Goal: Task Accomplishment & Management: Use online tool/utility

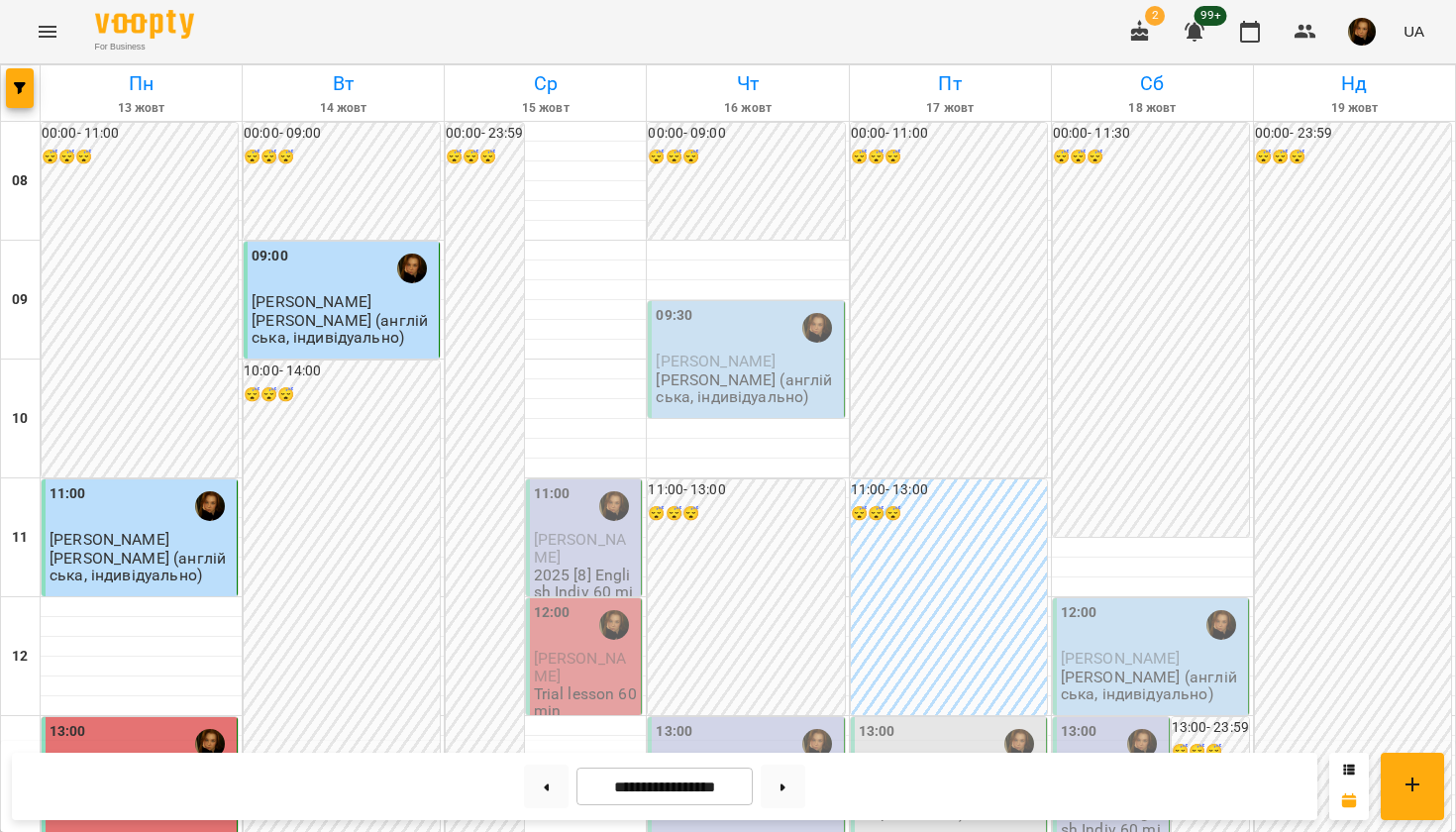
scroll to position [213, 0]
click at [576, 530] on span "[PERSON_NAME]" at bounding box center [579, 547] width 92 height 36
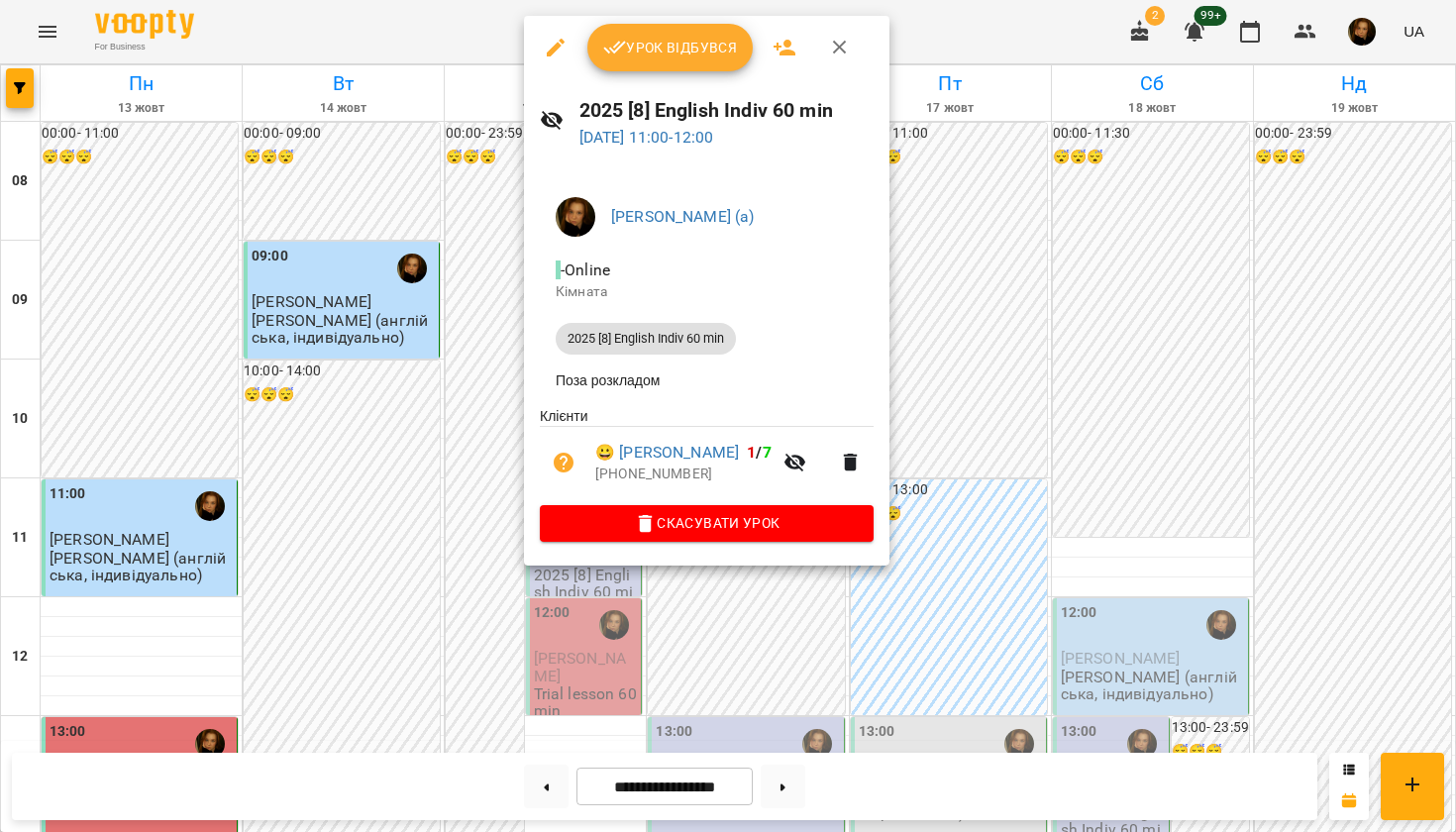
click at [684, 59] on span "Урок відбувся" at bounding box center [670, 48] width 135 height 24
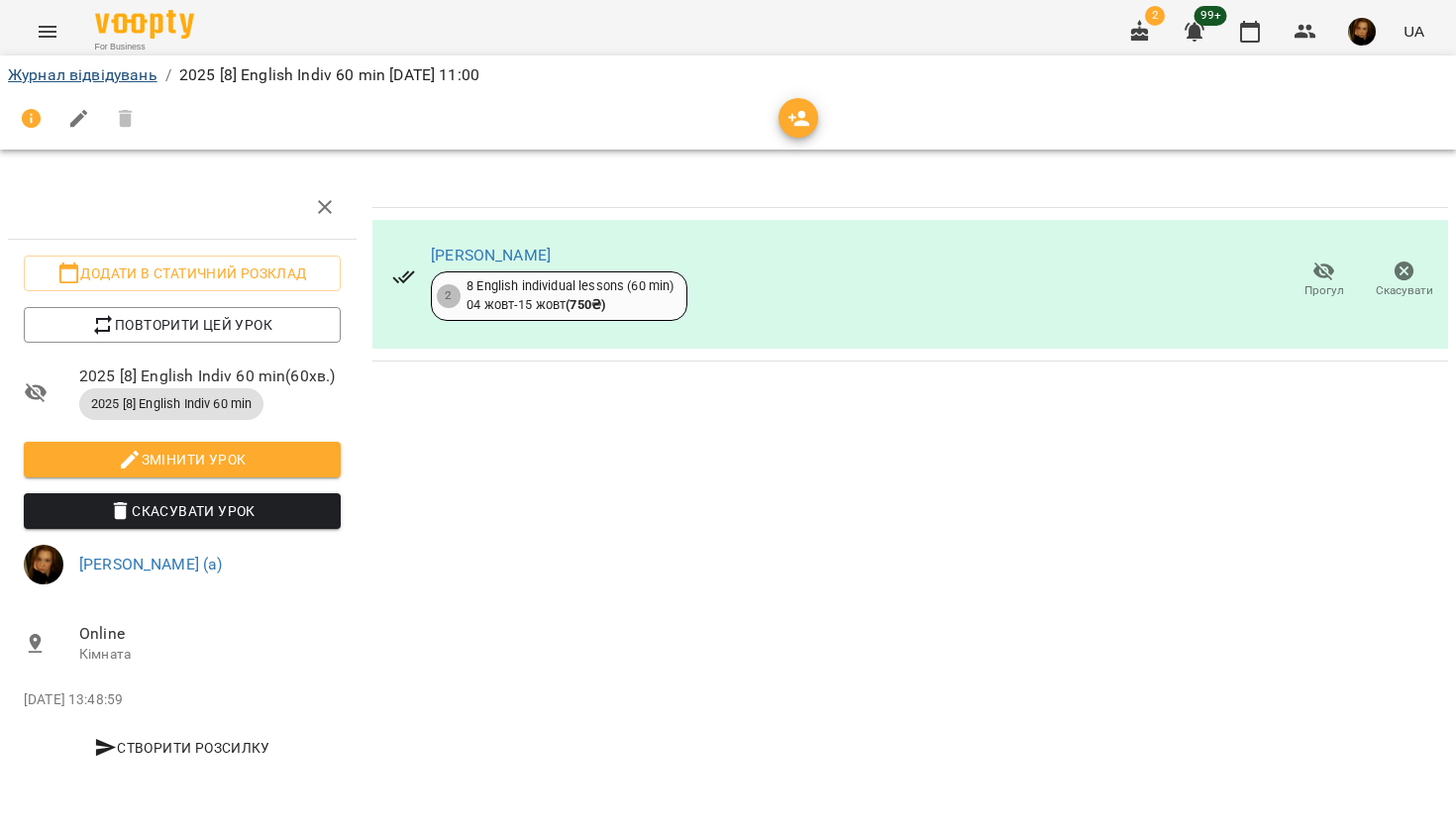
click at [111, 77] on link "Журнал відвідувань" at bounding box center [82, 74] width 150 height 19
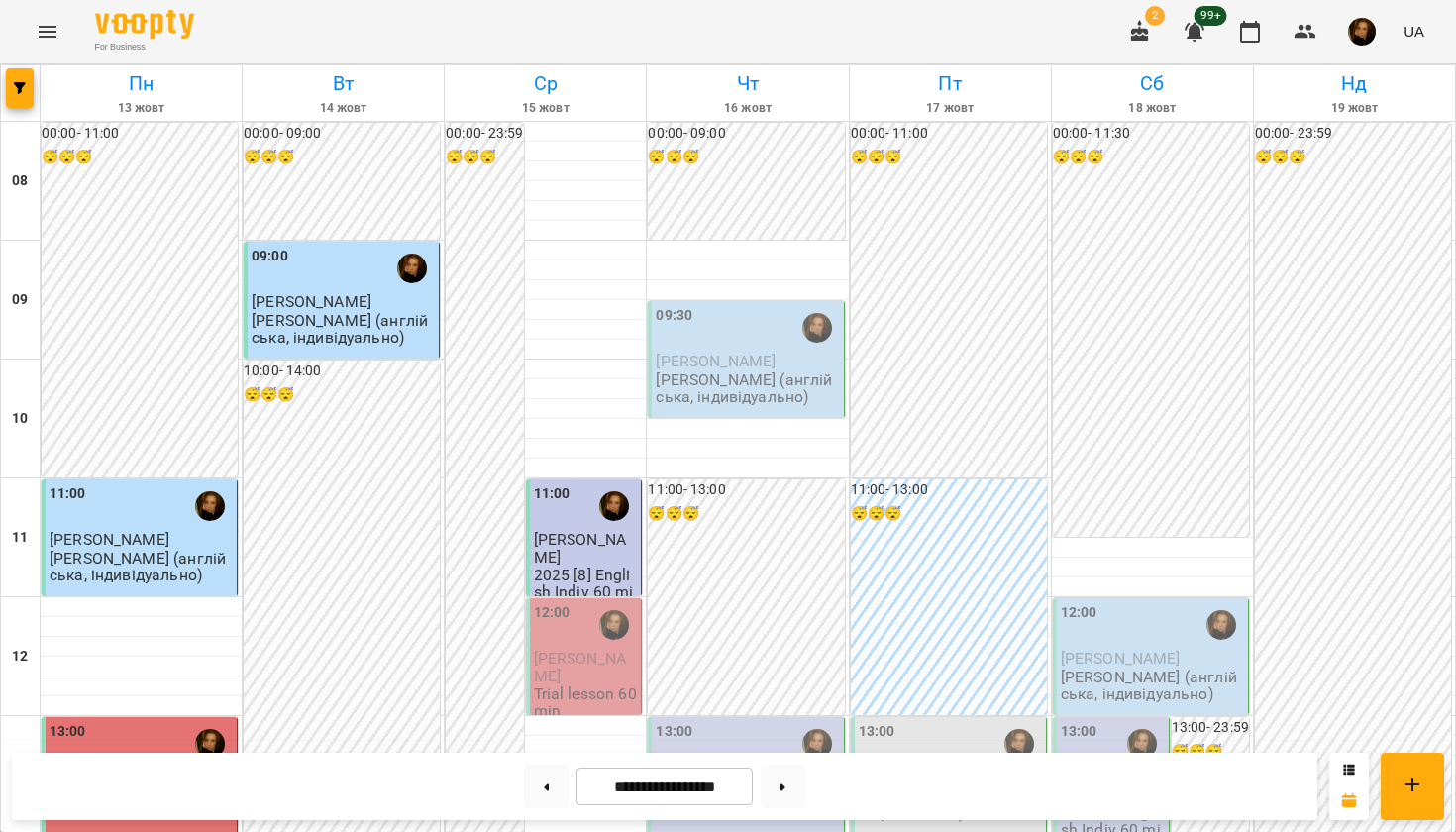
click at [584, 629] on div "12:00" at bounding box center [585, 625] width 104 height 46
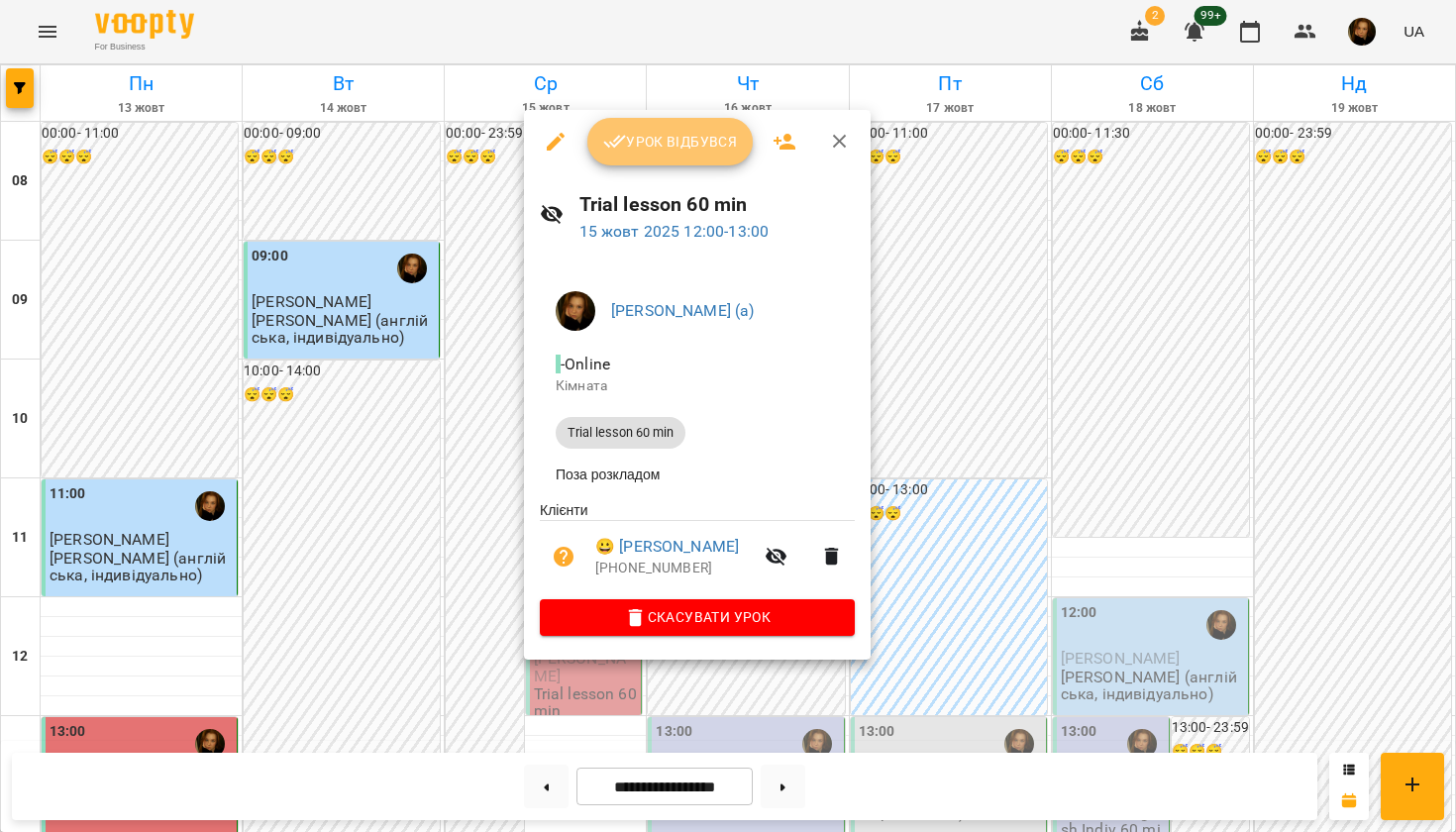
click at [682, 151] on span "Урок відбувся" at bounding box center [670, 142] width 135 height 24
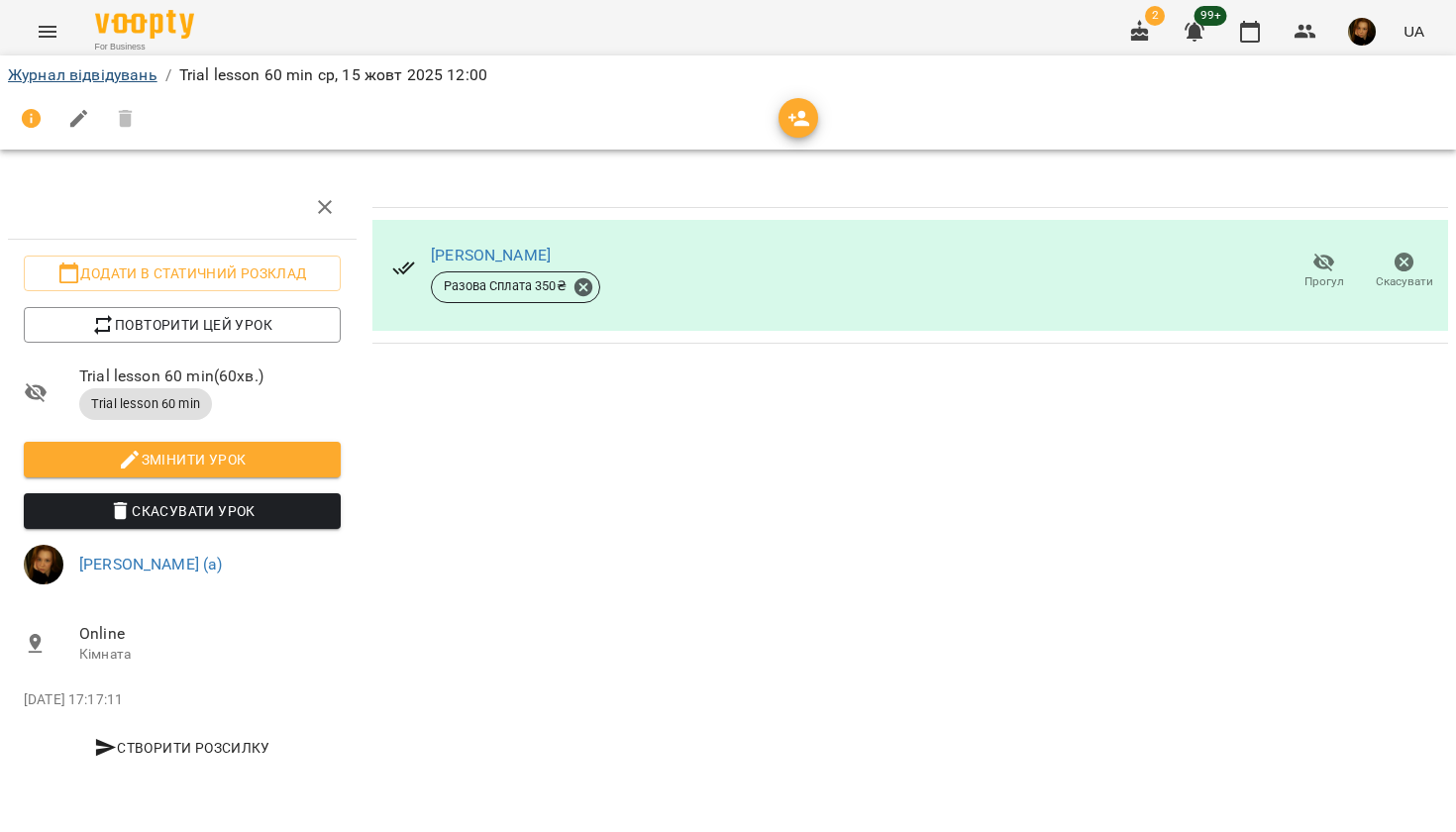
click at [130, 76] on link "Журнал відвідувань" at bounding box center [82, 74] width 150 height 19
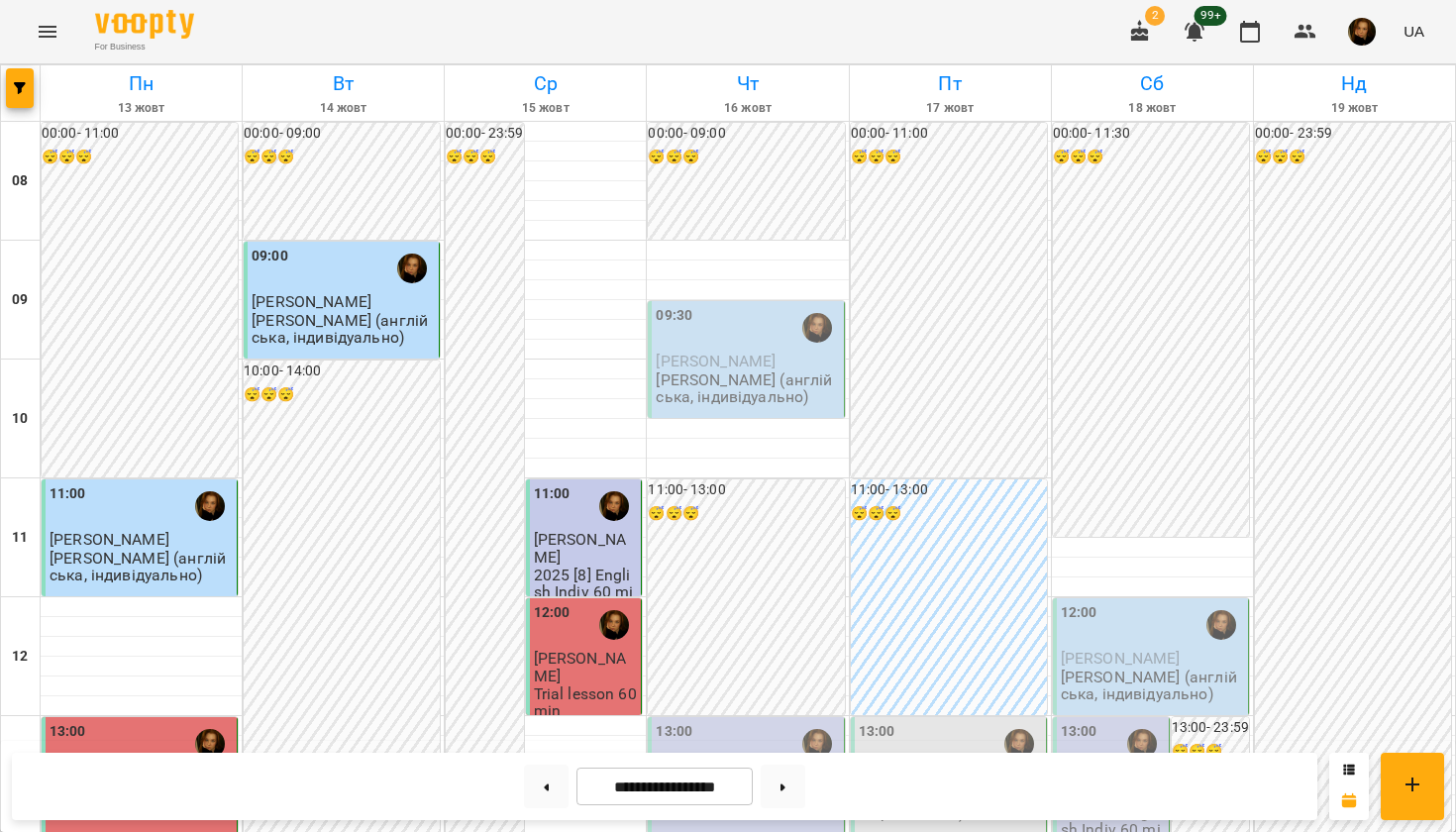
click at [573, 636] on div "12:00" at bounding box center [585, 625] width 104 height 46
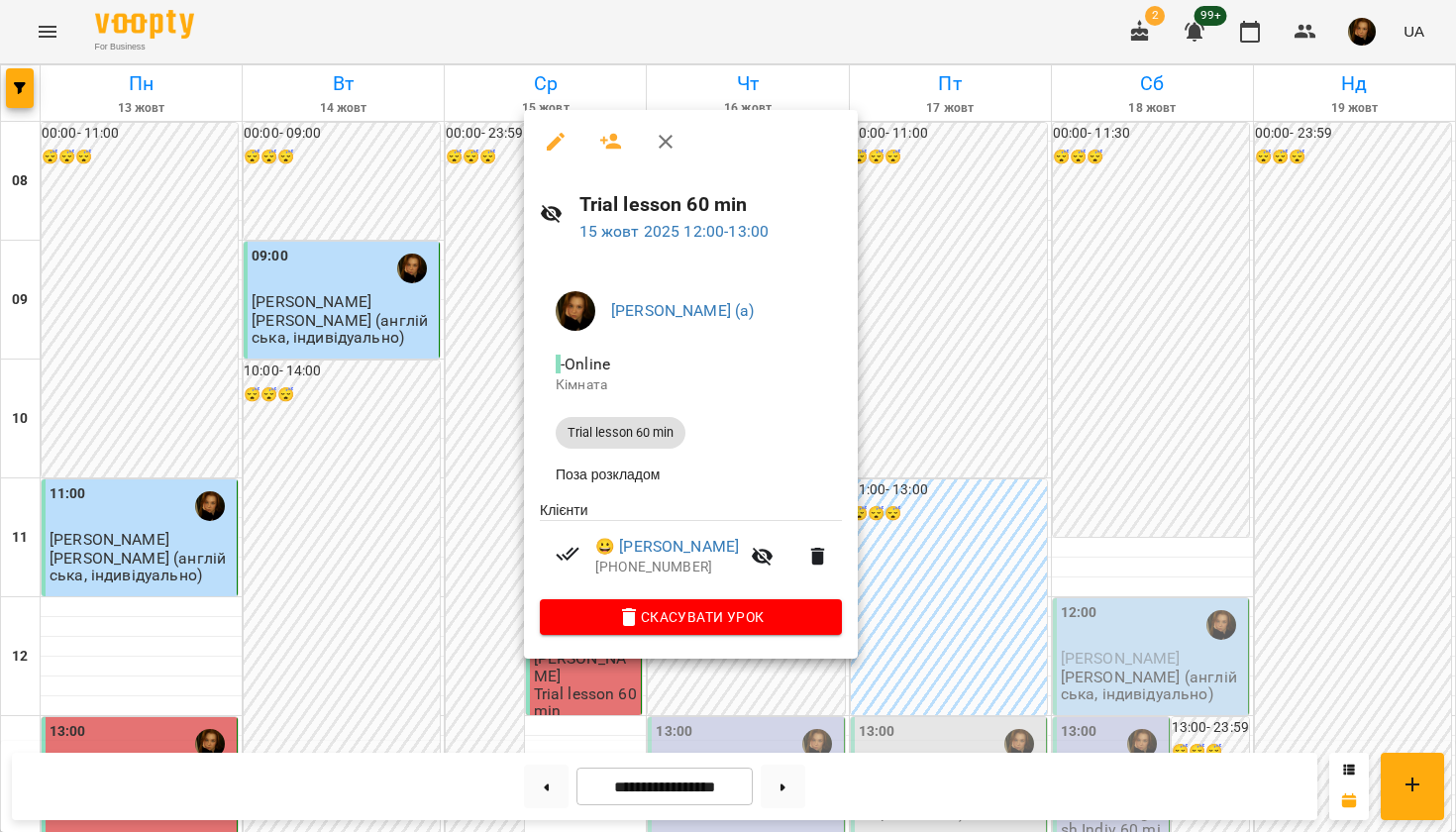
click at [422, 427] on div at bounding box center [728, 416] width 1456 height 832
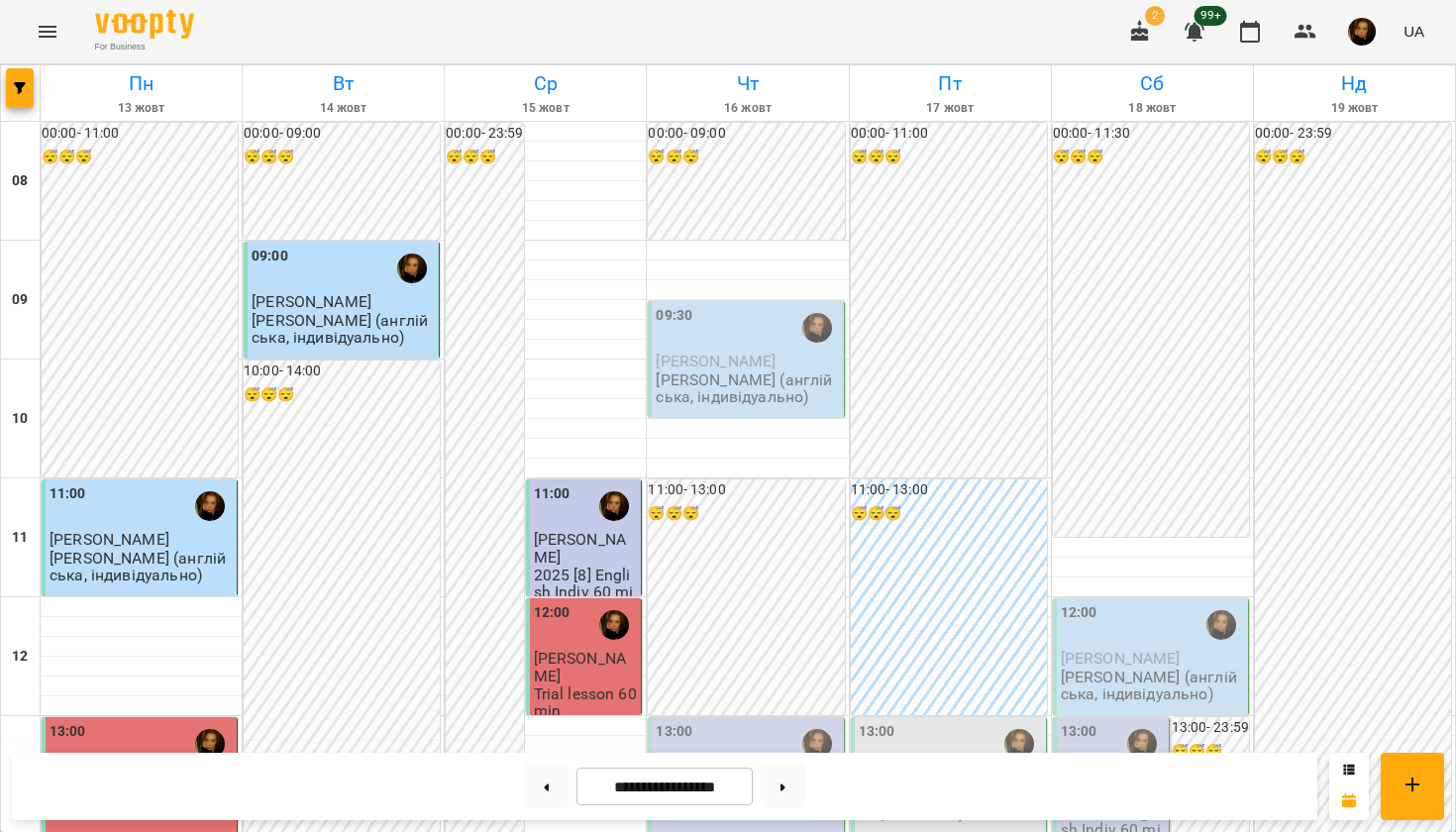
scroll to position [154, 0]
click at [35, 40] on button "Menu" at bounding box center [48, 32] width 48 height 48
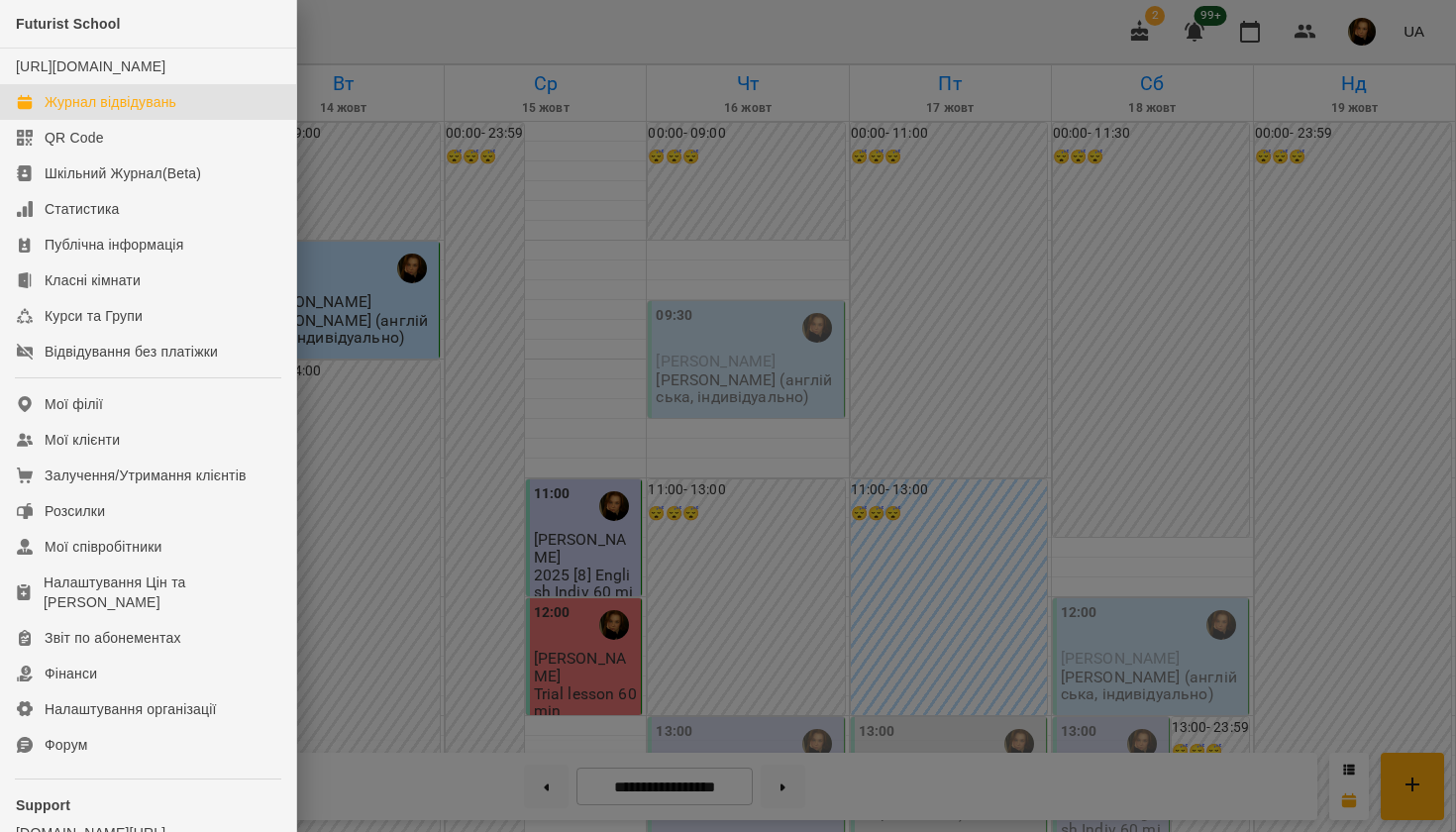
click at [582, 257] on div at bounding box center [728, 416] width 1456 height 832
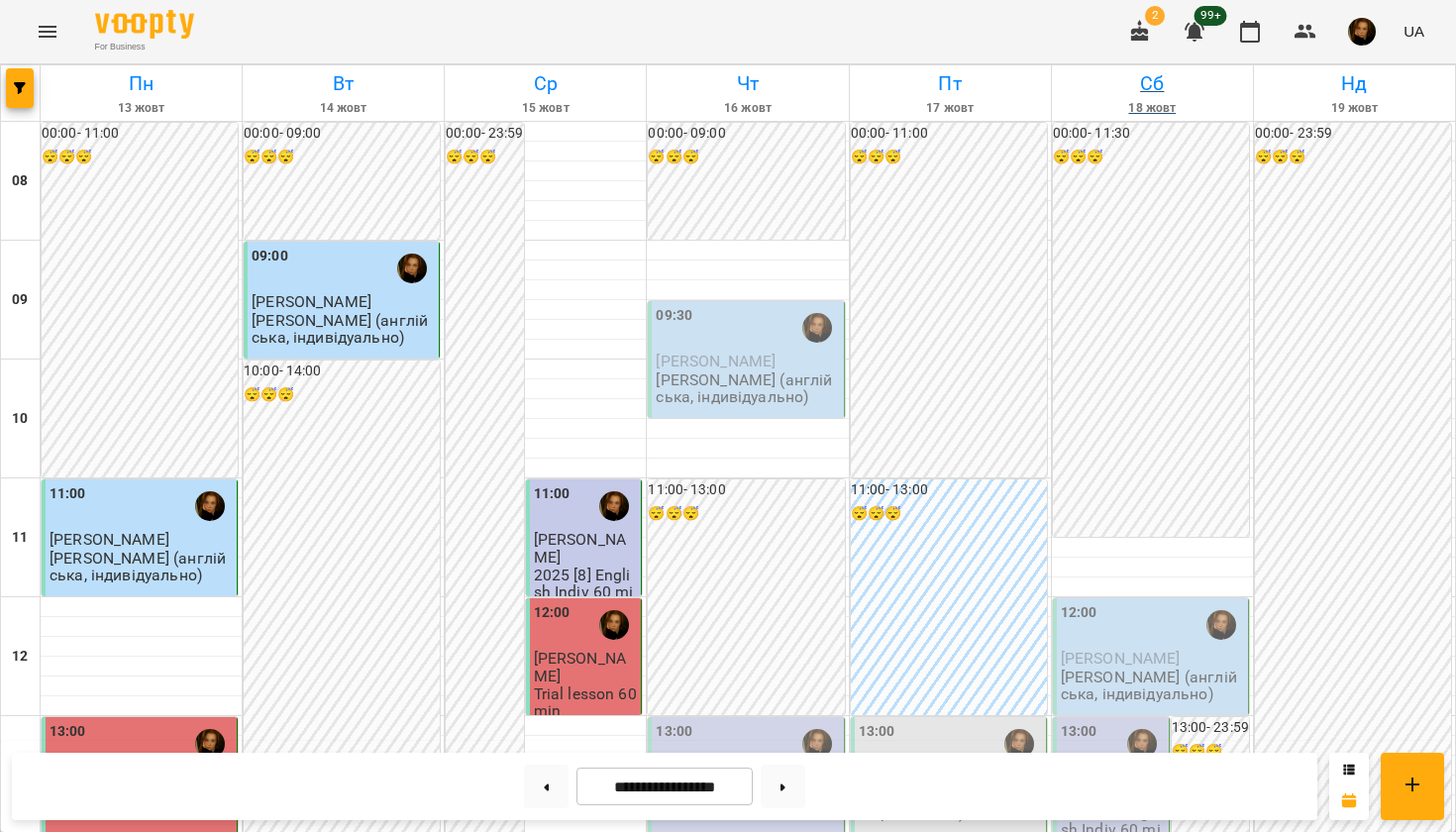
scroll to position [0, 0]
click at [1361, 23] on img "button" at bounding box center [1362, 32] width 28 height 28
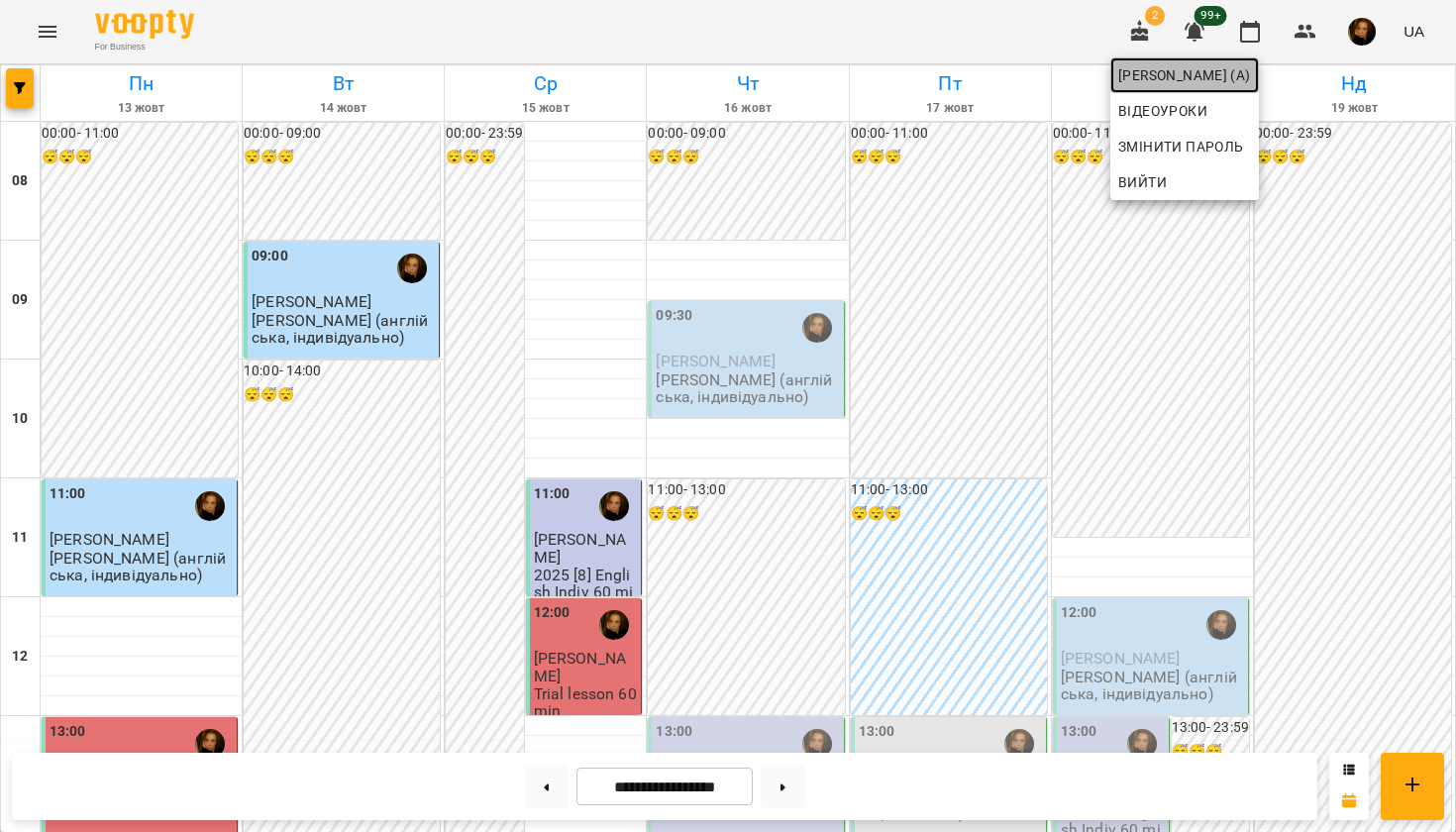
click at [1251, 82] on span "[PERSON_NAME] (а)" at bounding box center [1184, 75] width 133 height 24
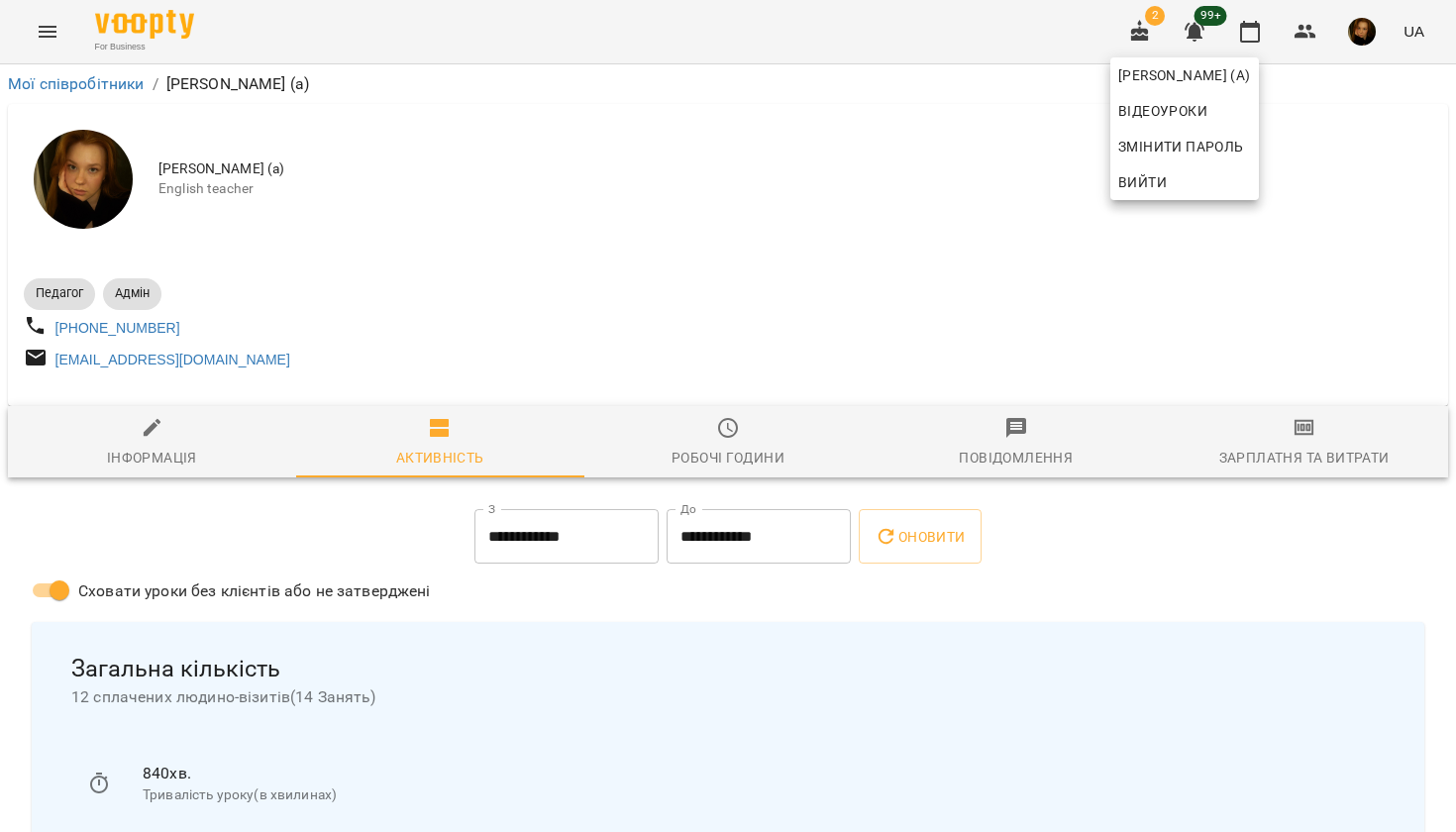
drag, startPoint x: 1136, startPoint y: 343, endPoint x: 1312, endPoint y: 453, distance: 207.5
click at [1312, 453] on div at bounding box center [728, 416] width 1456 height 832
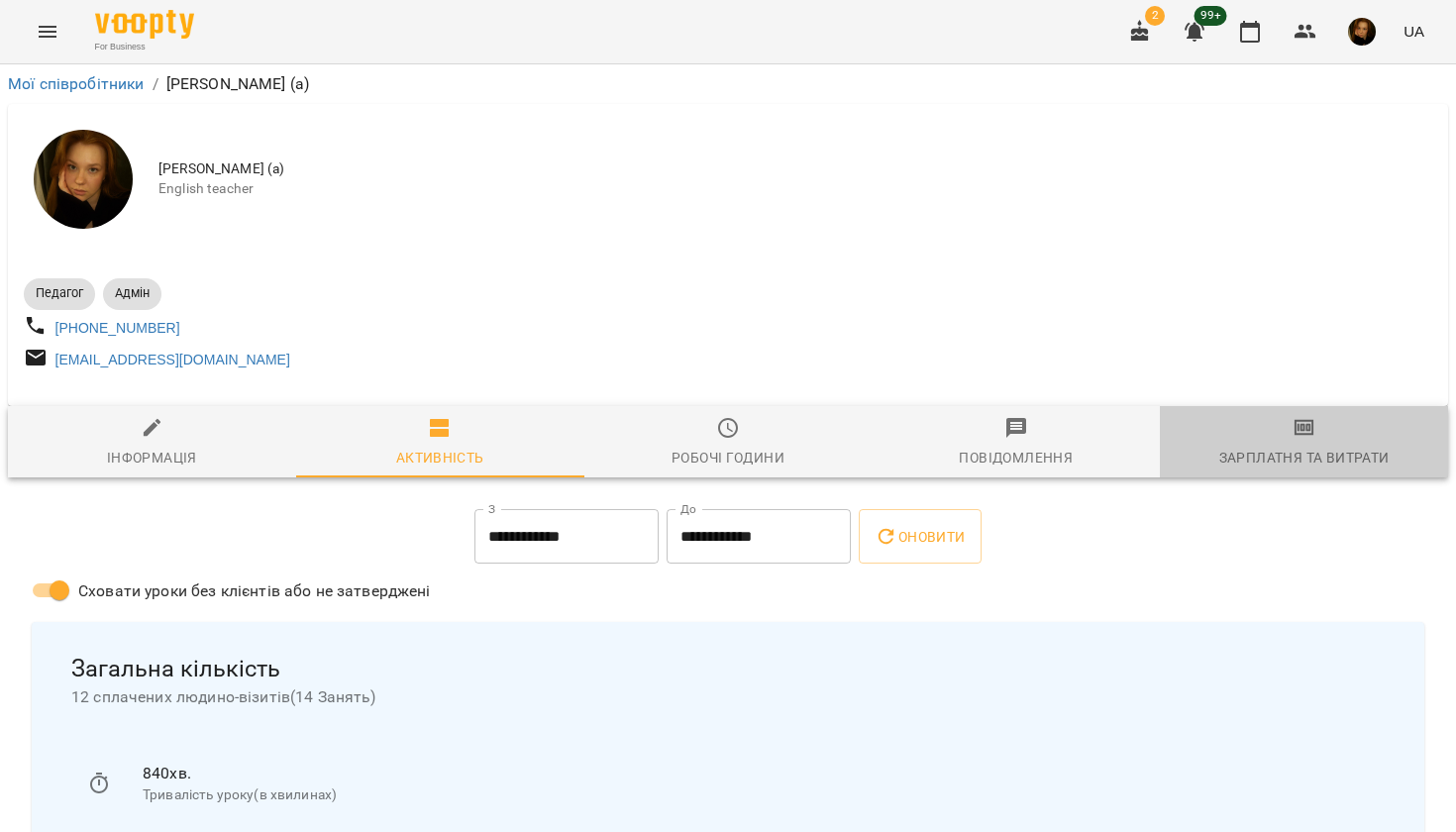
click at [1285, 451] on span "Зарплатня та Витрати" at bounding box center [1303, 442] width 265 height 54
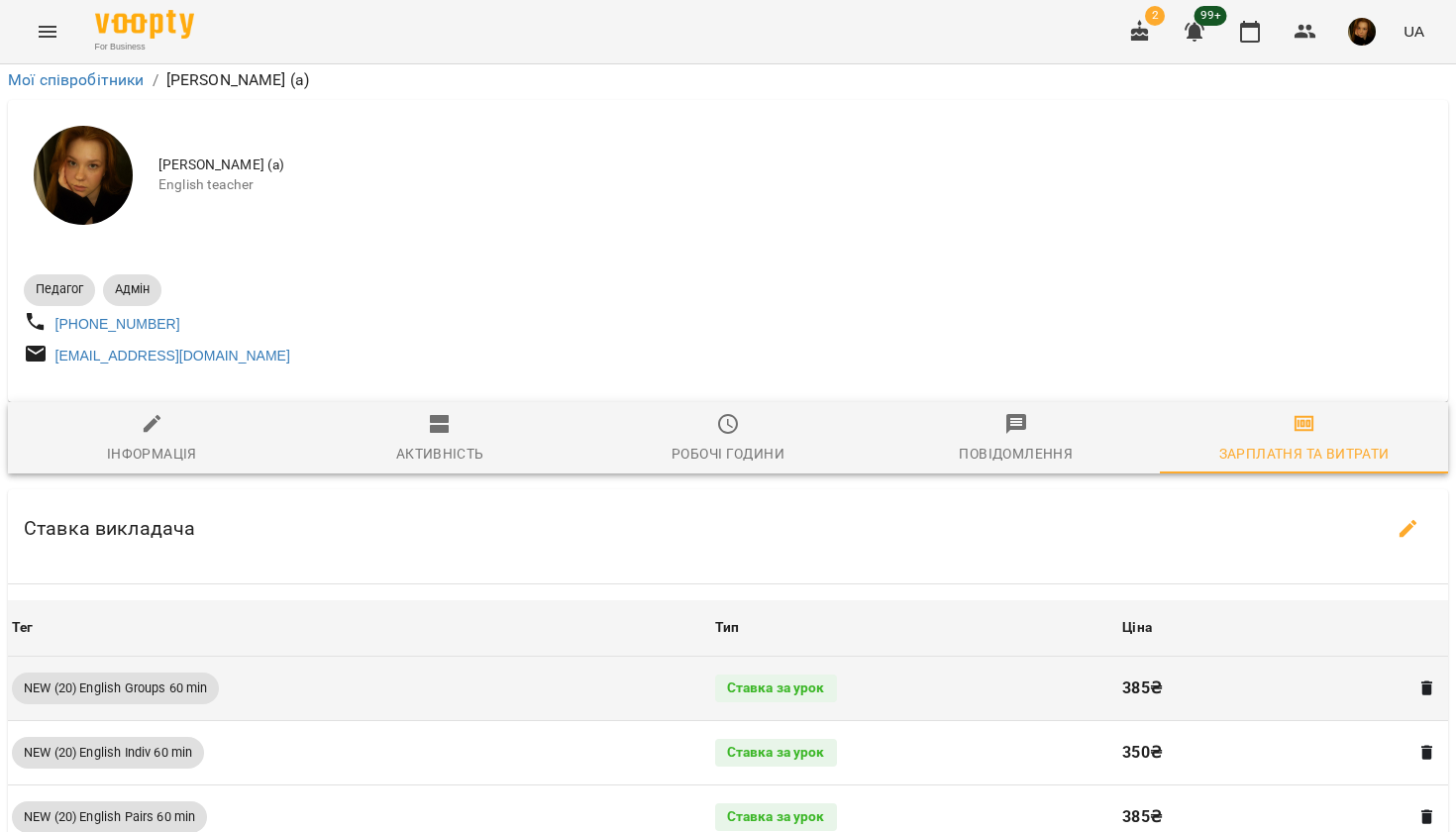
scroll to position [1602, 0]
